Goal: Task Accomplishment & Management: Manage account settings

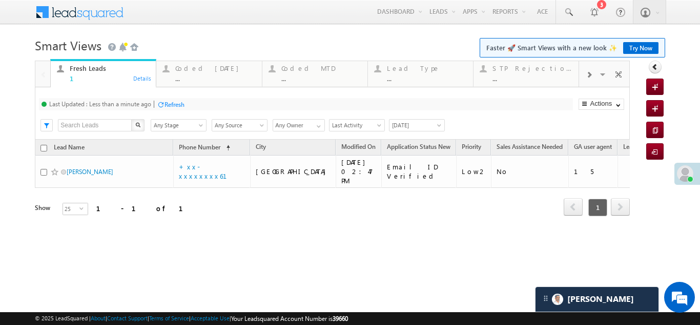
click at [165, 101] on div at bounding box center [161, 104] width 8 height 8
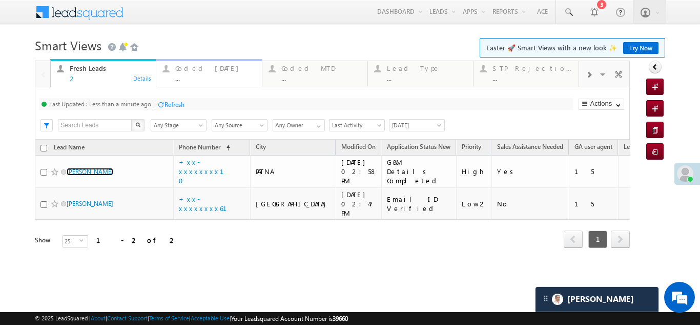
click at [194, 63] on div "Coded Today ..." at bounding box center [215, 72] width 80 height 20
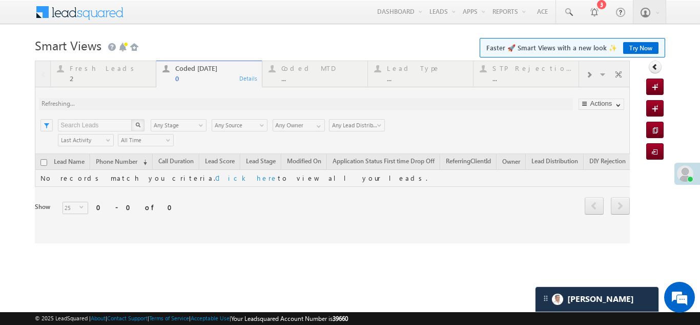
click at [90, 67] on div at bounding box center [332, 152] width 595 height 183
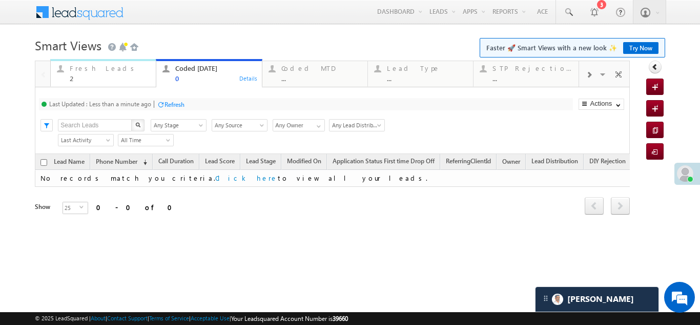
click at [97, 72] on div "Fresh Leads" at bounding box center [110, 68] width 80 height 8
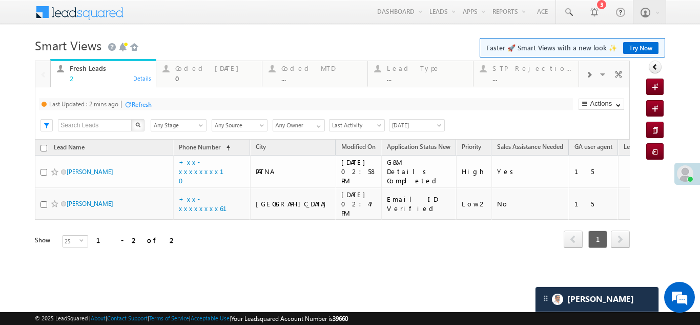
click at [151, 106] on div "Refresh" at bounding box center [142, 104] width 20 height 8
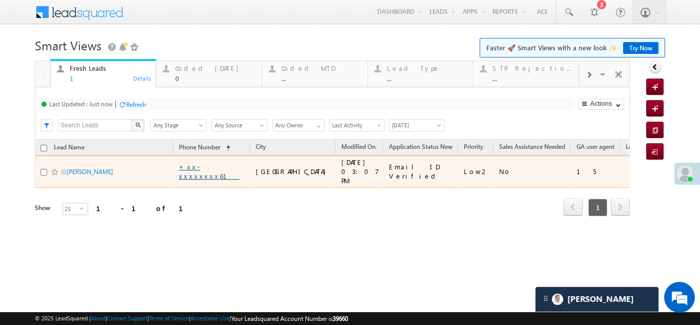
click at [197, 167] on link "+xx-xxxxxxxx61" at bounding box center [209, 171] width 61 height 18
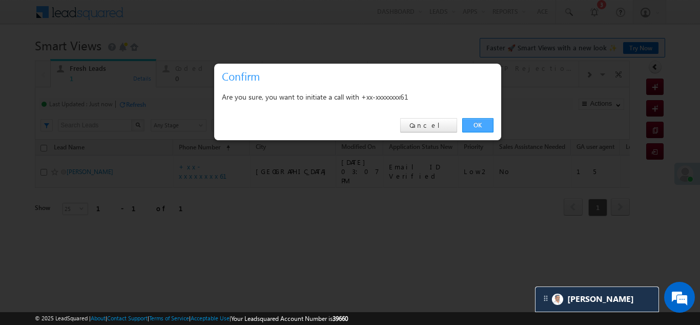
click at [473, 124] on link "OK" at bounding box center [477, 125] width 31 height 14
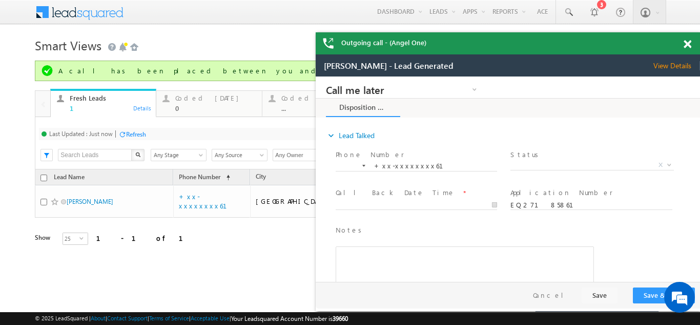
click at [676, 66] on span "View Details" at bounding box center [677, 65] width 47 height 9
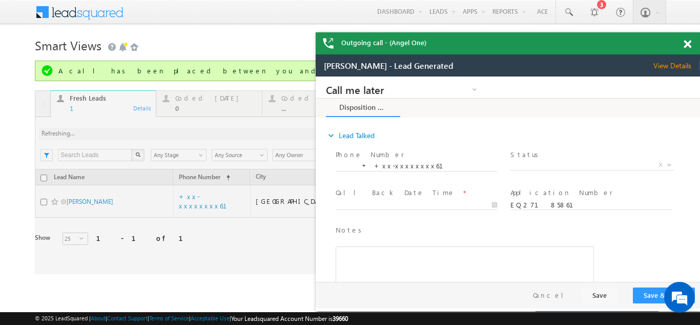
click at [688, 43] on span at bounding box center [688, 44] width 8 height 9
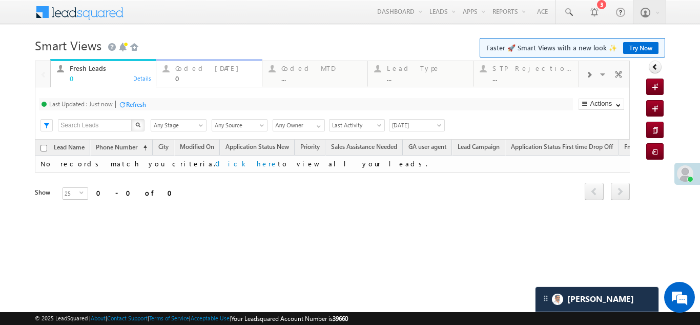
click at [202, 71] on div "Coded Today" at bounding box center [215, 68] width 80 height 8
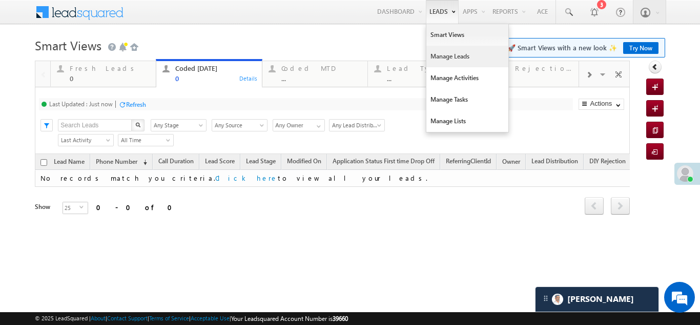
click at [452, 57] on link "Manage Leads" at bounding box center [468, 57] width 82 height 22
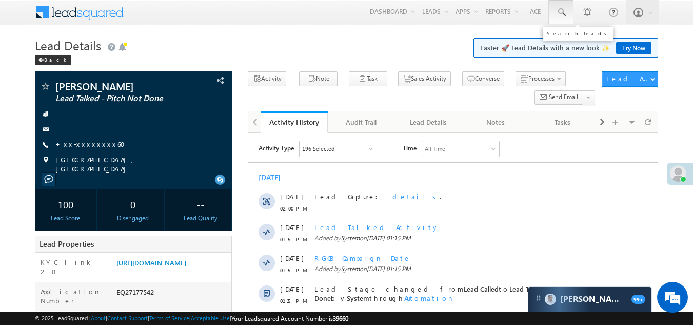
click at [559, 11] on span at bounding box center [561, 12] width 10 height 10
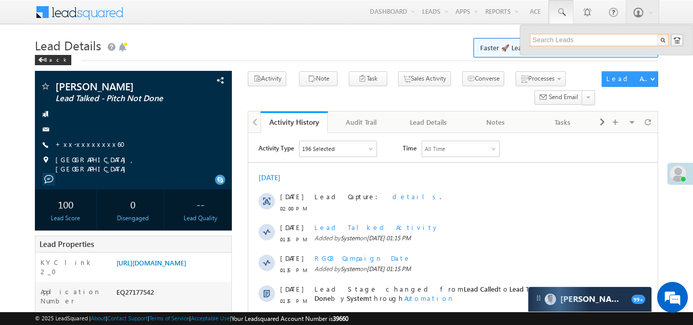
paste input "EQ27074491"
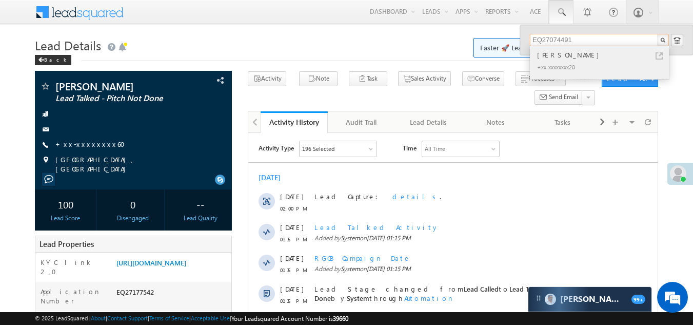
type input "EQ27074491"
click at [550, 57] on div "[PERSON_NAME]" at bounding box center [603, 54] width 137 height 11
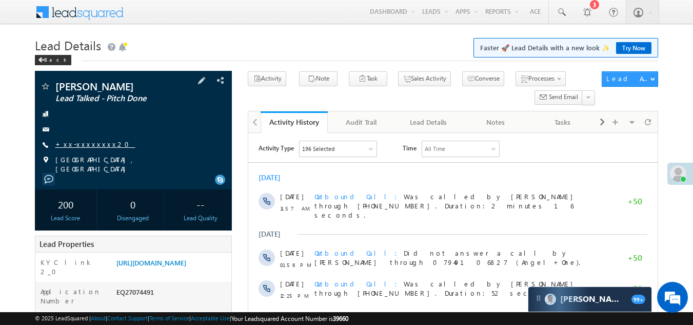
click at [81, 144] on link "+xx-xxxxxxxx20" at bounding box center [95, 143] width 80 height 9
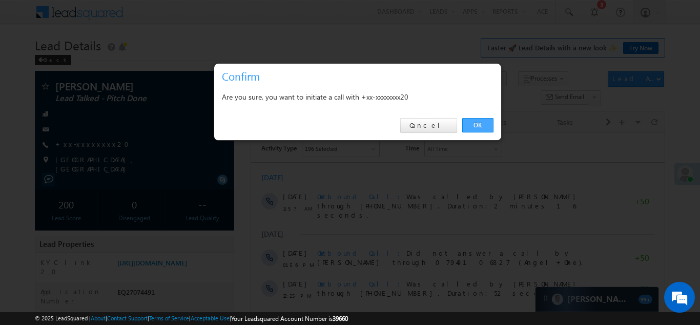
click at [484, 127] on link "OK" at bounding box center [477, 125] width 31 height 14
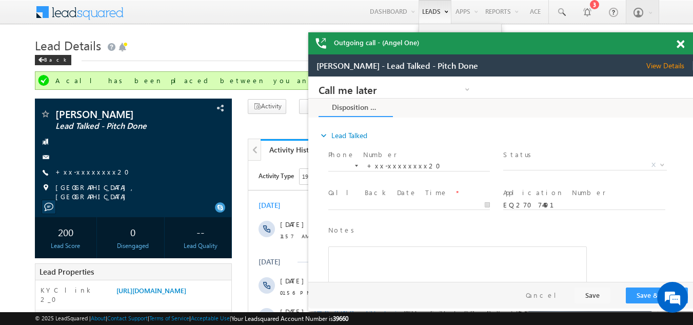
drag, startPoint x: 429, startPoint y: 1, endPoint x: 418, endPoint y: 3, distance: 11.4
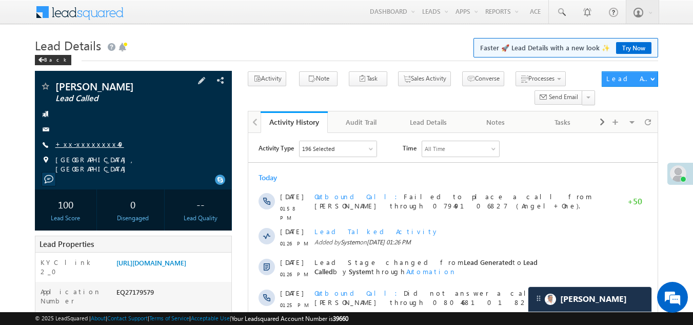
click at [83, 143] on link "+xx-xxxxxxxx49" at bounding box center [89, 143] width 69 height 9
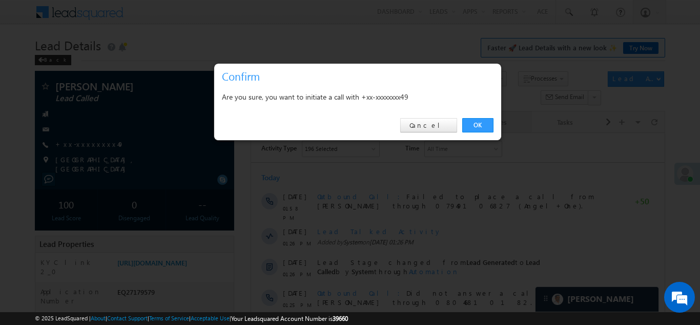
click at [478, 122] on link "OK" at bounding box center [477, 125] width 31 height 14
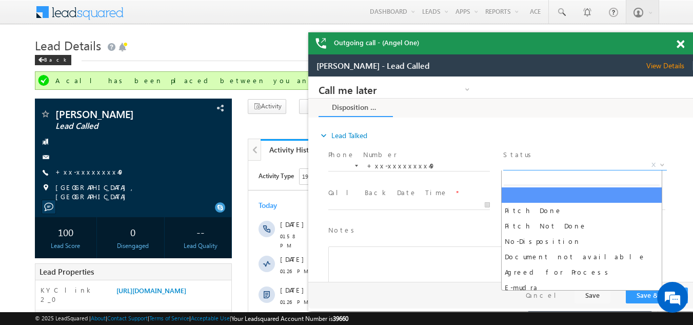
click at [546, 160] on span "X" at bounding box center [584, 165] width 163 height 10
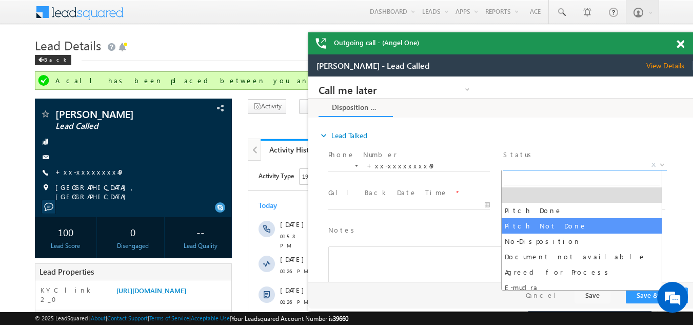
select select "Pitch Not Done"
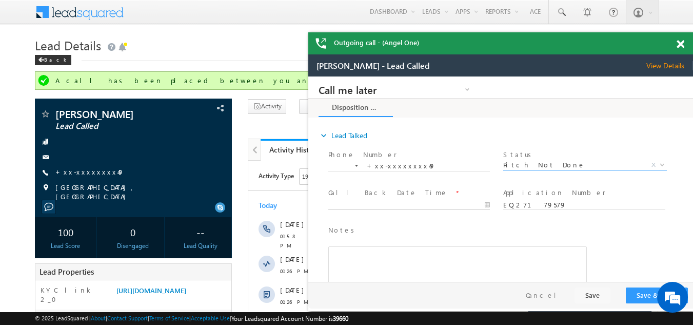
type input "08/14/25 3:11 PM"
click at [417, 204] on input "08/14/25 3:11 PM" at bounding box center [409, 205] width 162 height 10
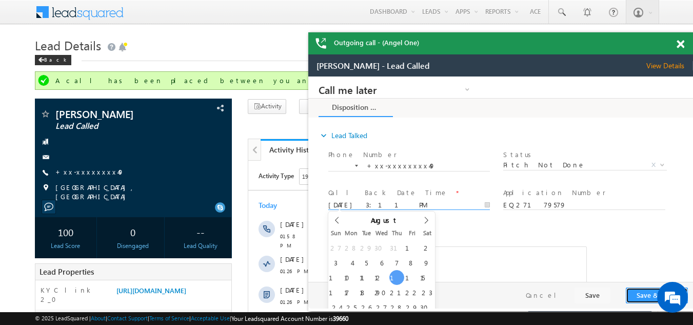
click at [646, 290] on button "Save & Close" at bounding box center [657, 295] width 62 height 16
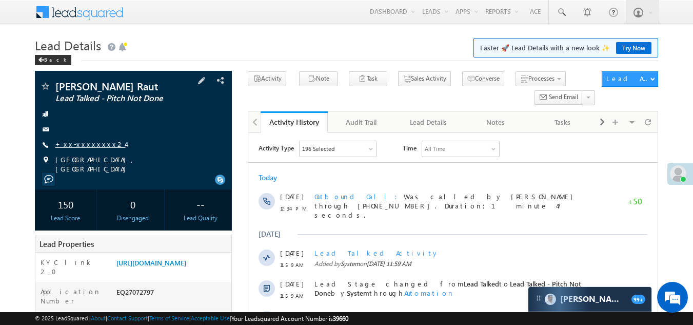
click at [83, 148] on link "+xx-xxxxxxxx24" at bounding box center [90, 143] width 70 height 9
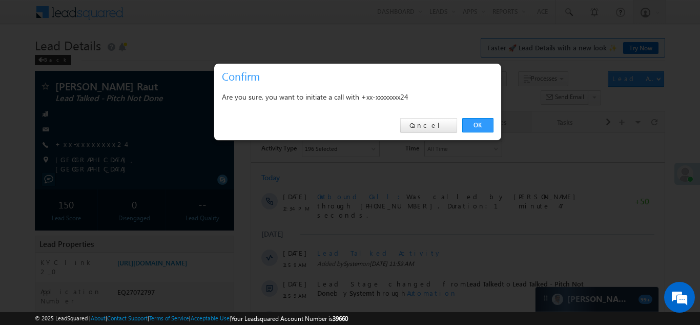
click at [481, 123] on link "OK" at bounding box center [477, 125] width 31 height 14
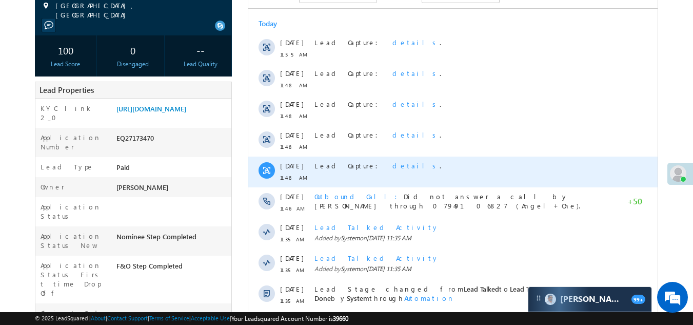
scroll to position [308, 0]
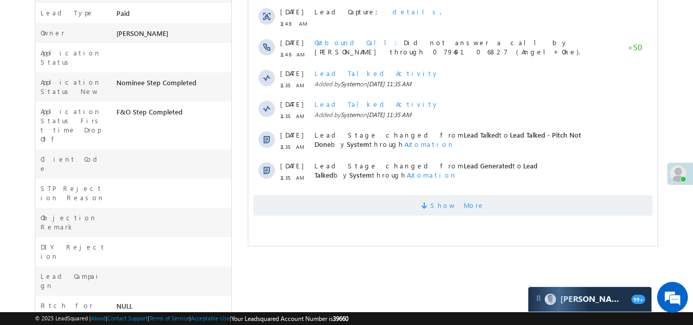
click at [396, 208] on span "Show More" at bounding box center [452, 205] width 399 height 21
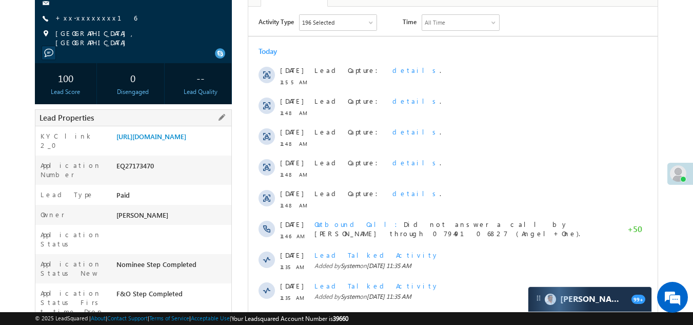
scroll to position [103, 0]
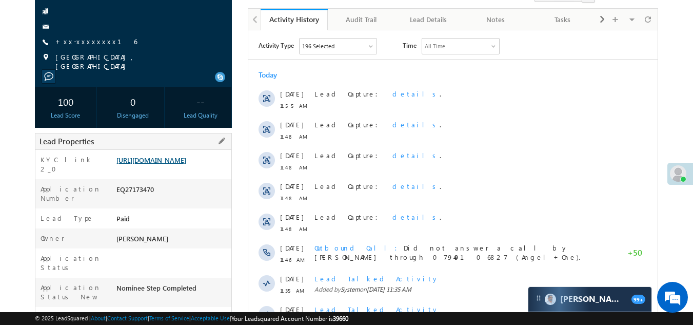
click at [175, 161] on link "[URL][DOMAIN_NAME]" at bounding box center [151, 159] width 70 height 9
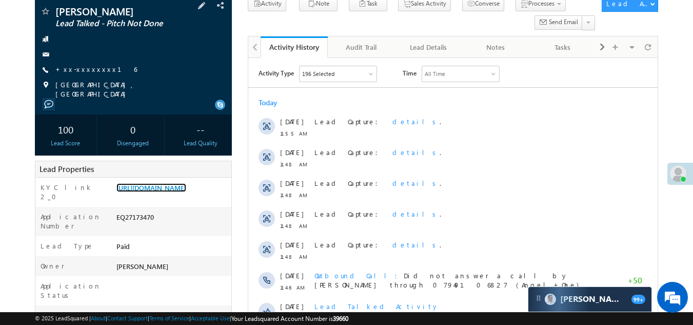
scroll to position [0, 0]
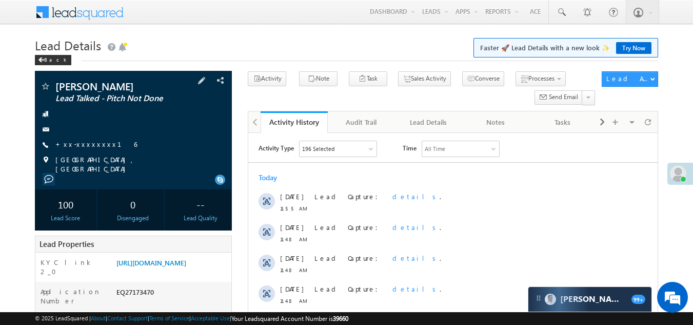
click at [84, 139] on div "[PERSON_NAME] Lead Talked - Pitch Not Done +xx-xxxxxxxx16" at bounding box center [133, 127] width 187 height 92
click at [86, 144] on link "+xx-xxxxxxxx16" at bounding box center [96, 143] width 82 height 9
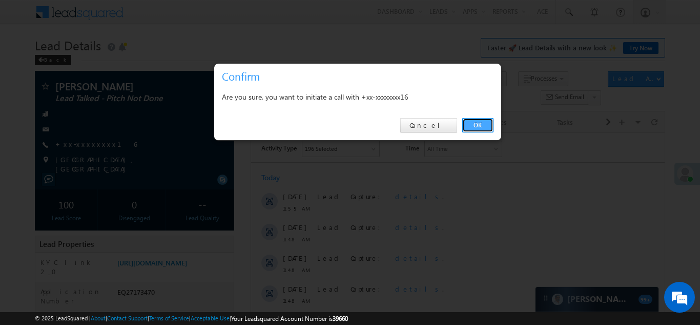
click at [485, 124] on link "OK" at bounding box center [477, 125] width 31 height 14
